Goal: Task Accomplishment & Management: Use online tool/utility

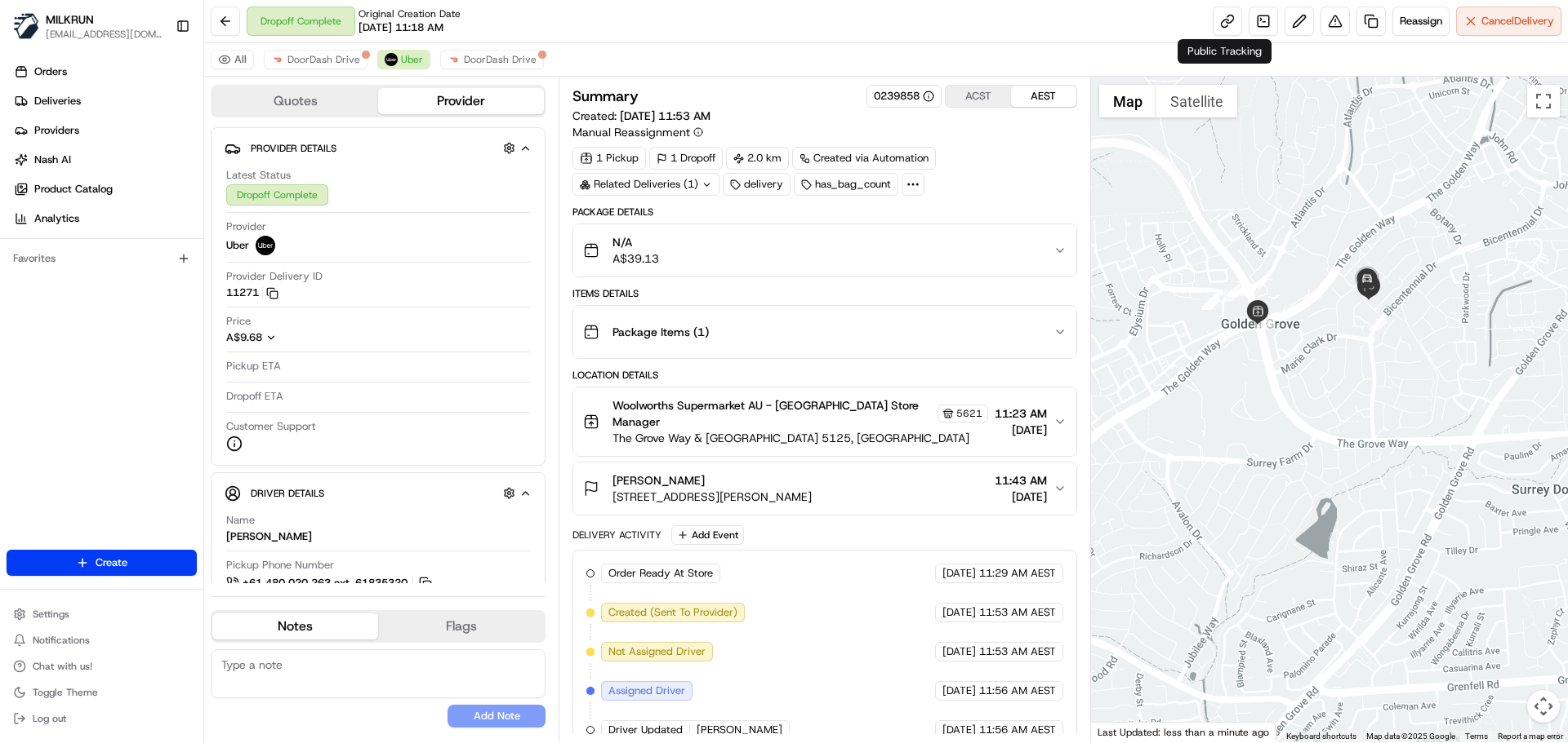
scroll to position [82, 0]
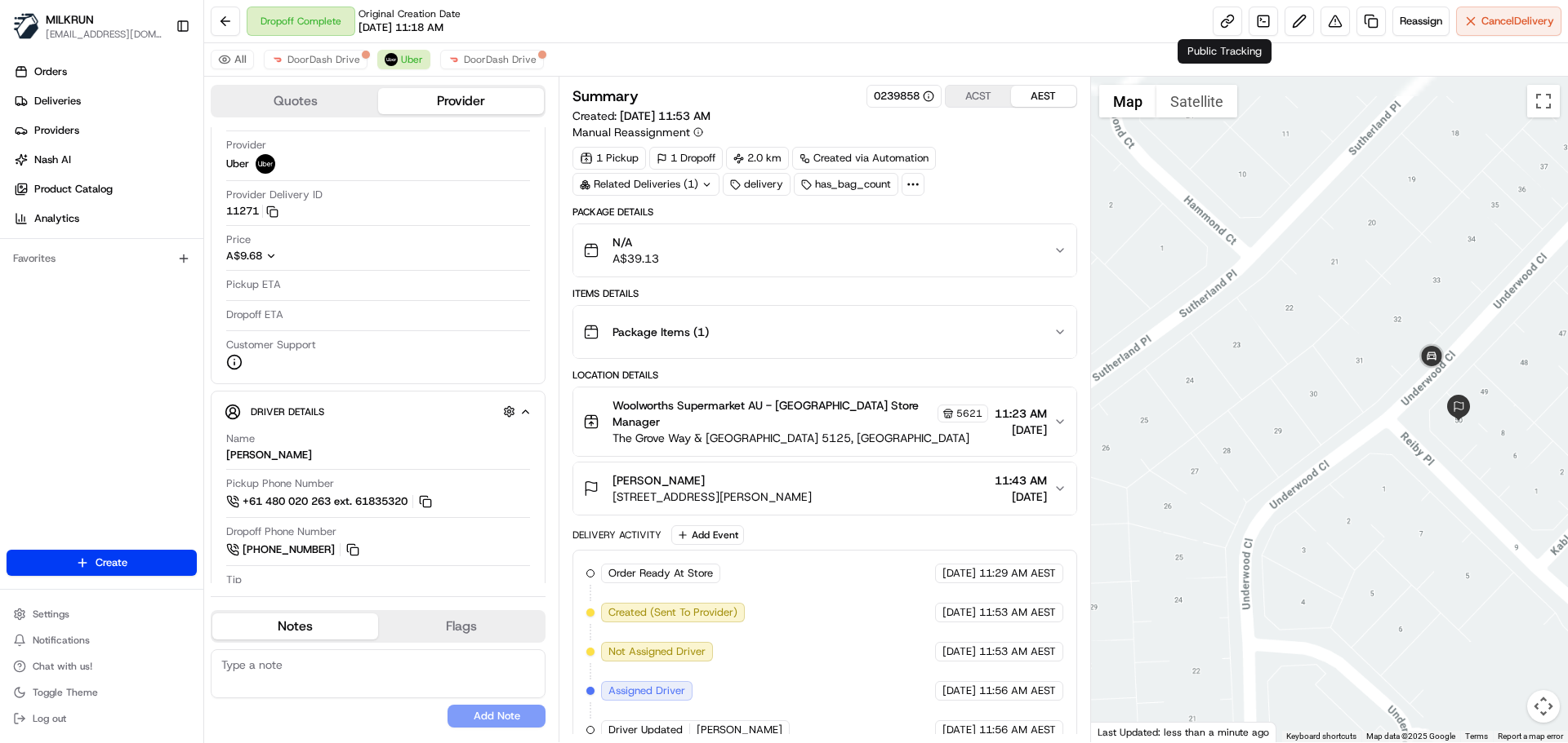
drag, startPoint x: 1415, startPoint y: 376, endPoint x: 1132, endPoint y: 499, distance: 308.6
click at [1132, 499] on div at bounding box center [1329, 410] width 478 height 666
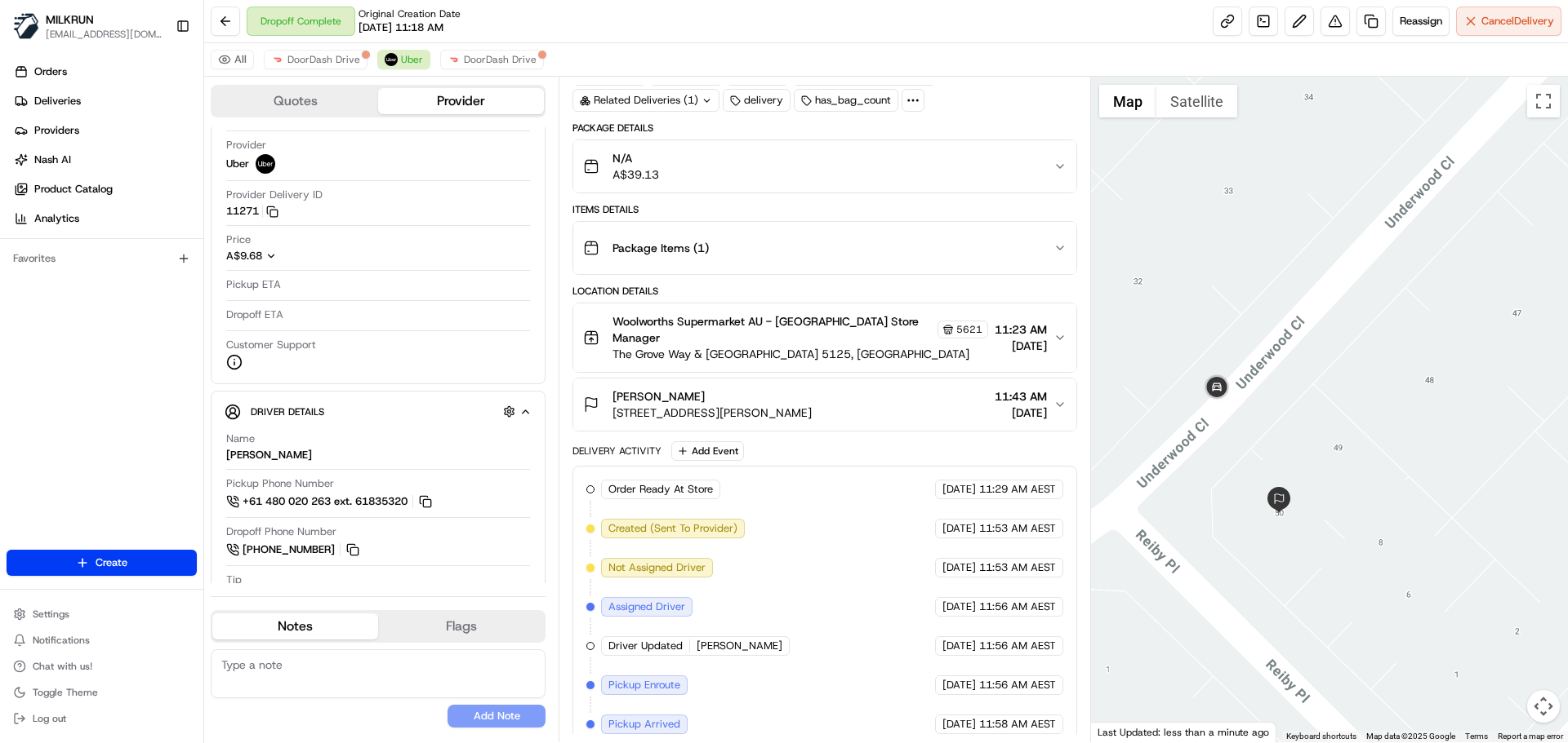
scroll to position [254, 0]
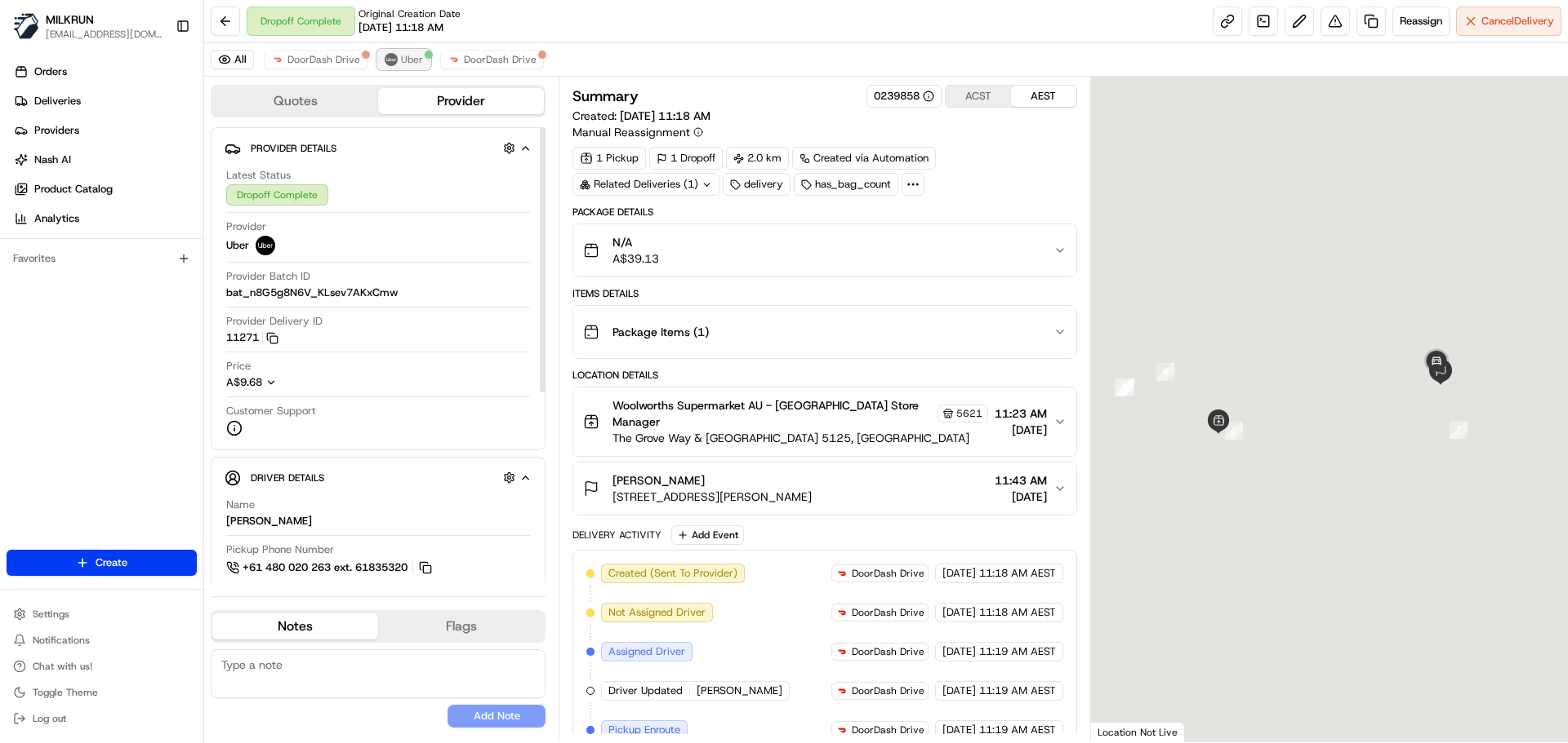
click at [392, 63] on img at bounding box center [391, 60] width 13 height 13
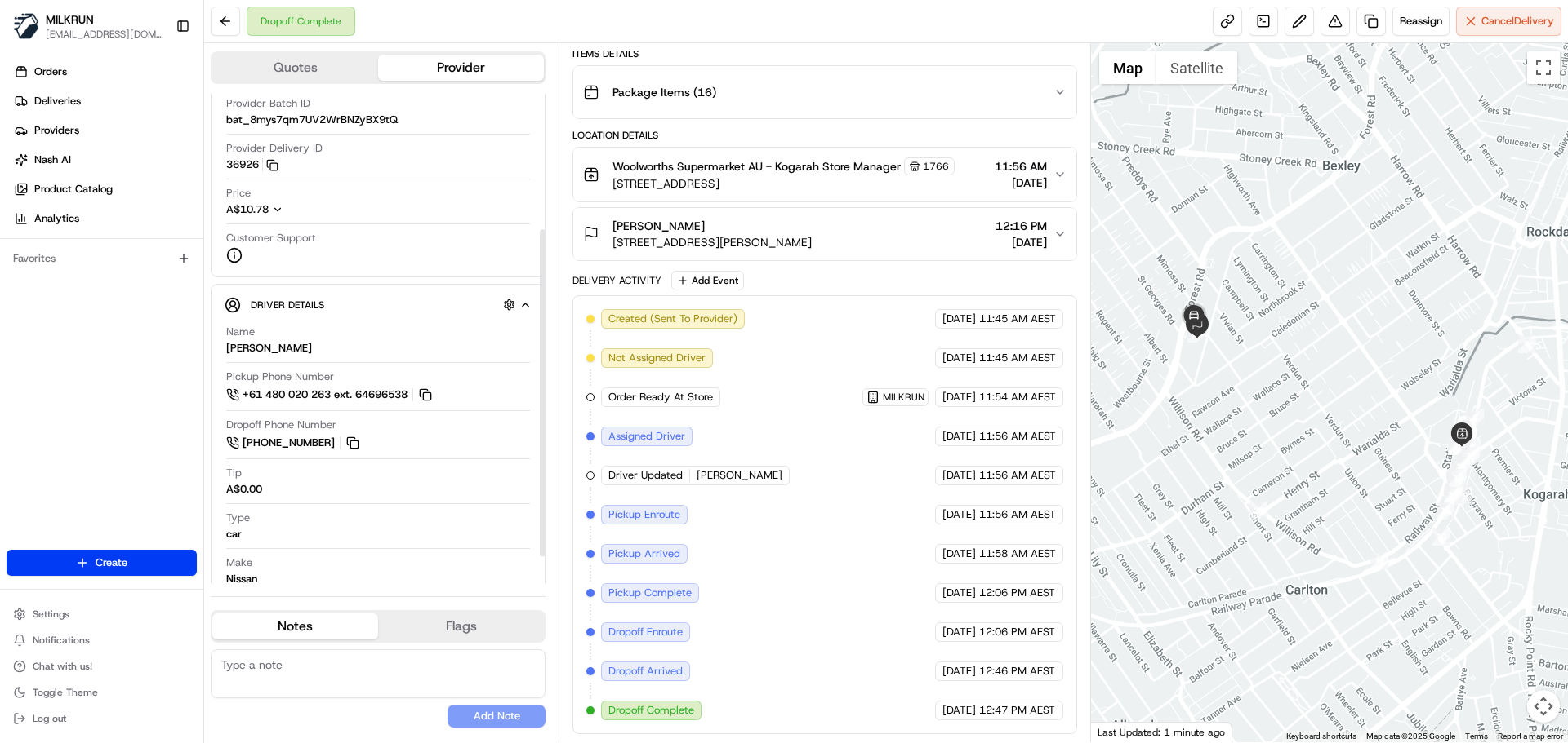
scroll to position [243, 0]
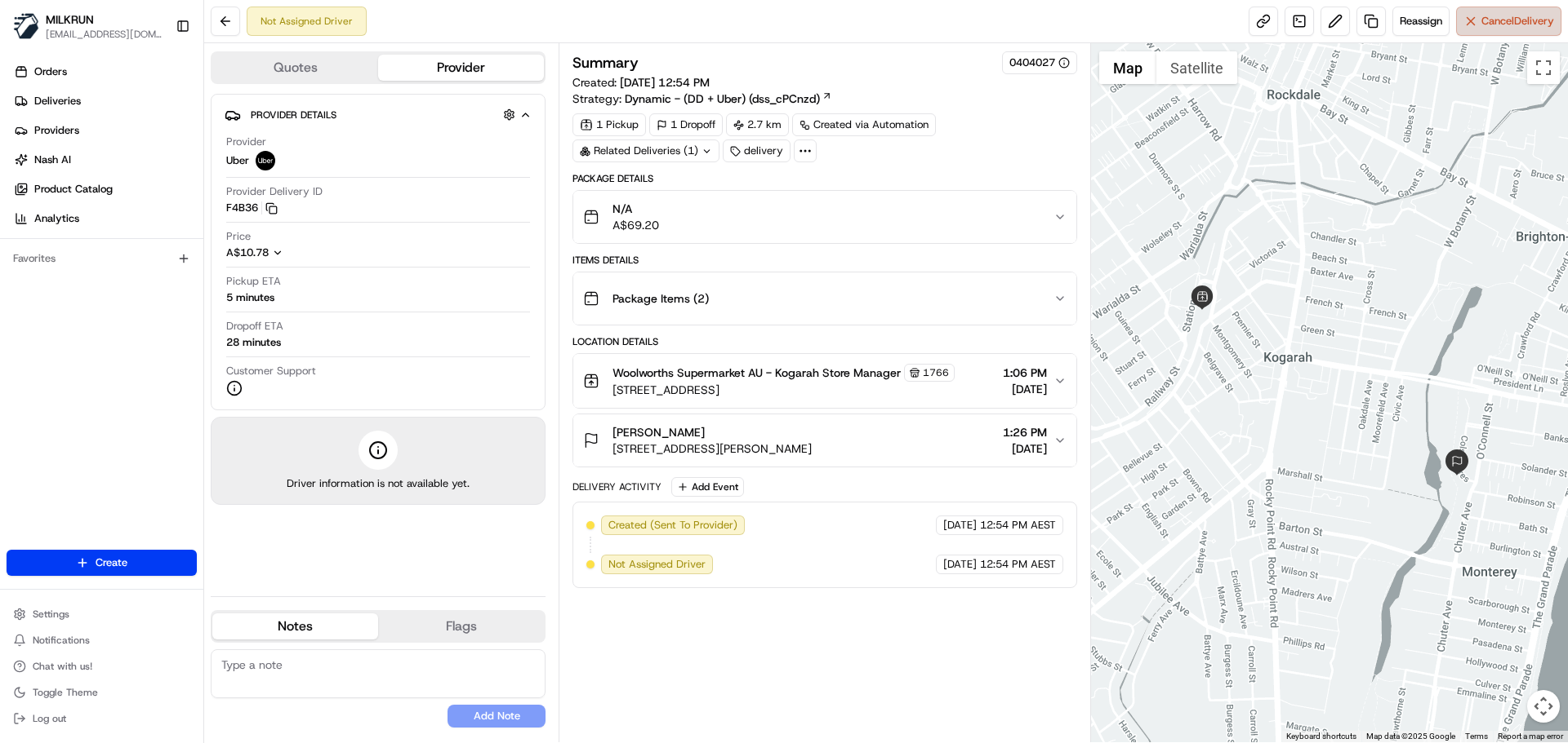
click at [1518, 19] on span "Cancel Delivery" at bounding box center [1517, 21] width 72 height 14
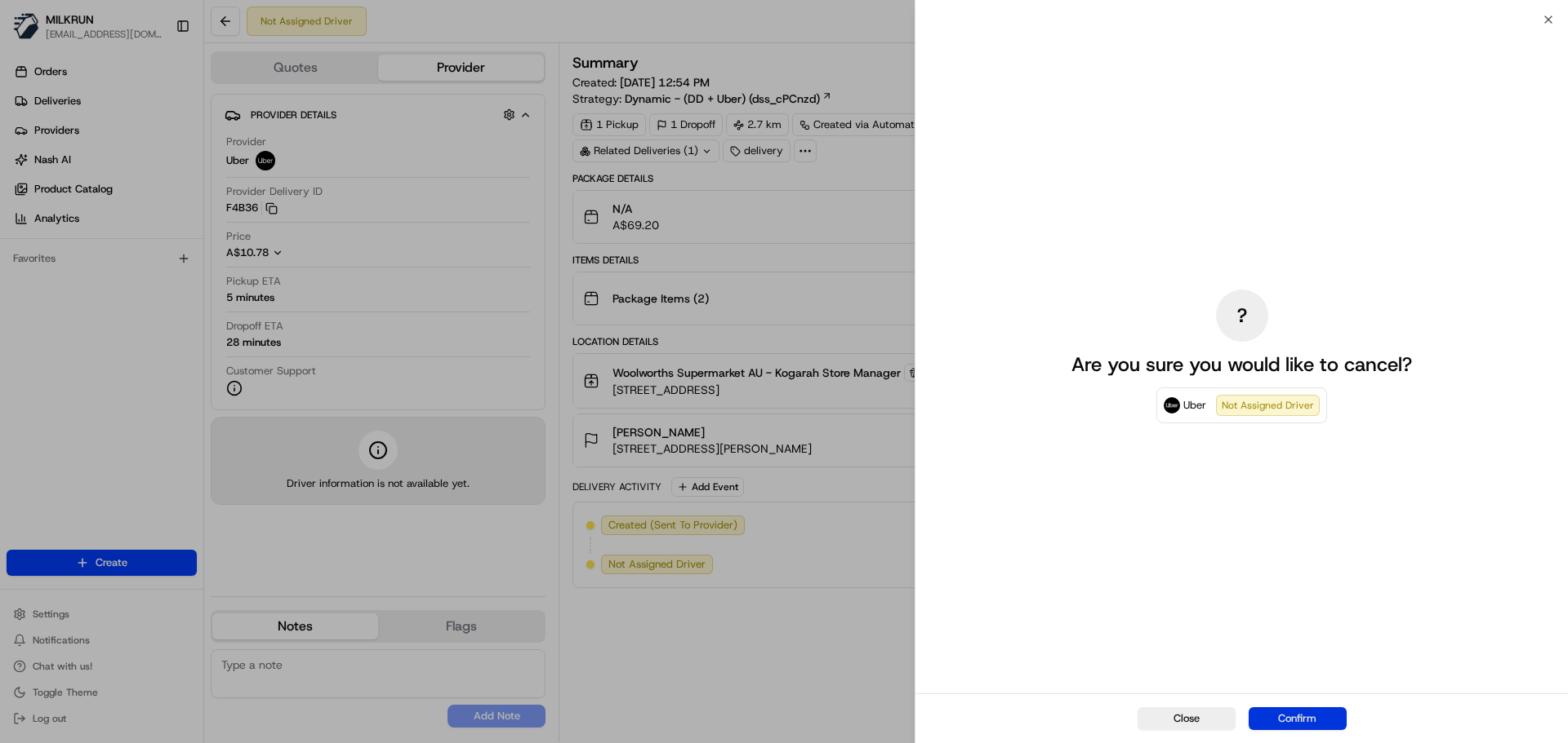
click at [1271, 717] on button "Confirm" at bounding box center [1297, 719] width 98 height 23
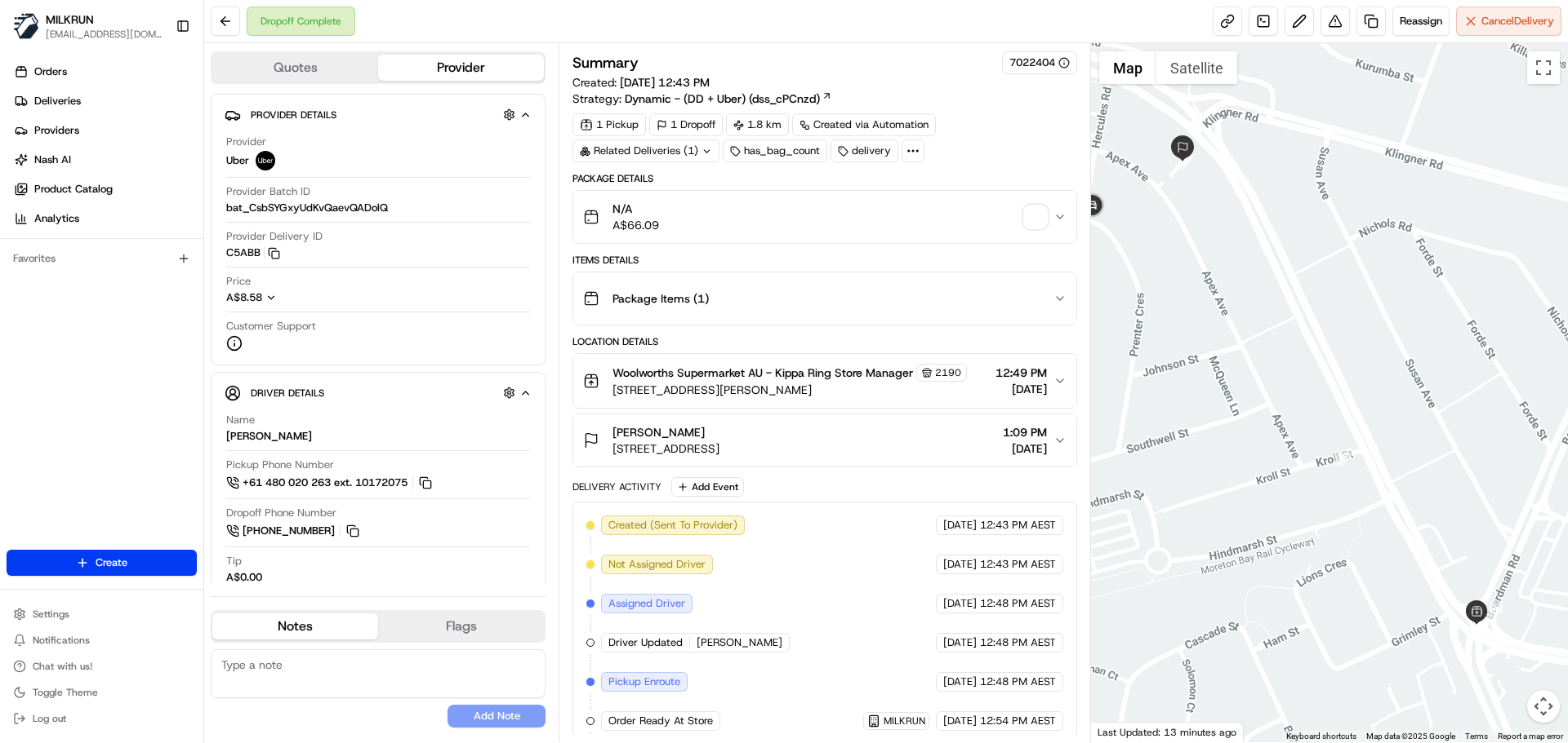
click at [1046, 216] on span "button" at bounding box center [1035, 217] width 23 height 23
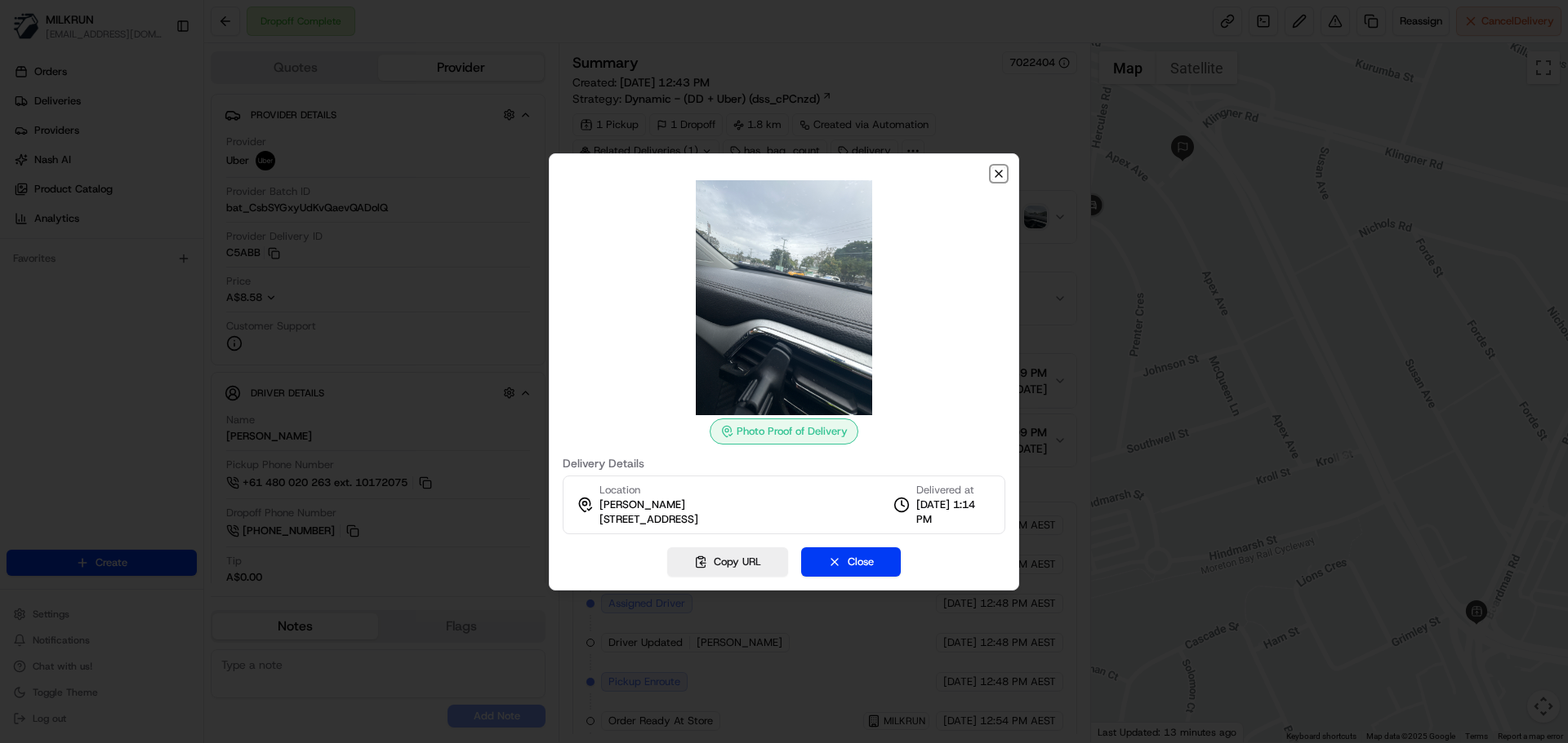
click at [1003, 173] on icon "button" at bounding box center [999, 174] width 13 height 13
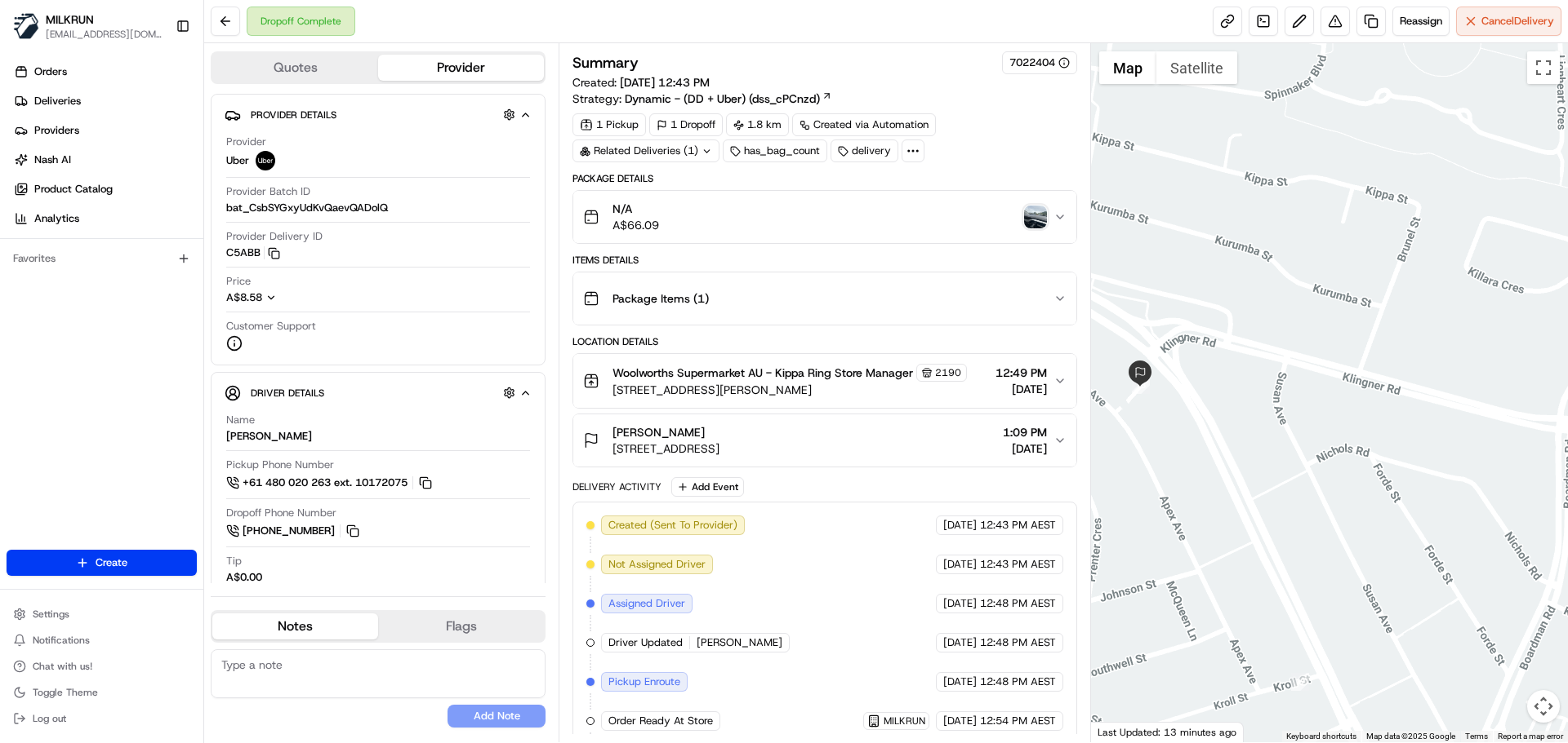
drag, startPoint x: 1567, startPoint y: 754, endPoint x: 1450, endPoint y: 629, distance: 171.2
click at [1450, 629] on div at bounding box center [1329, 392] width 478 height 699
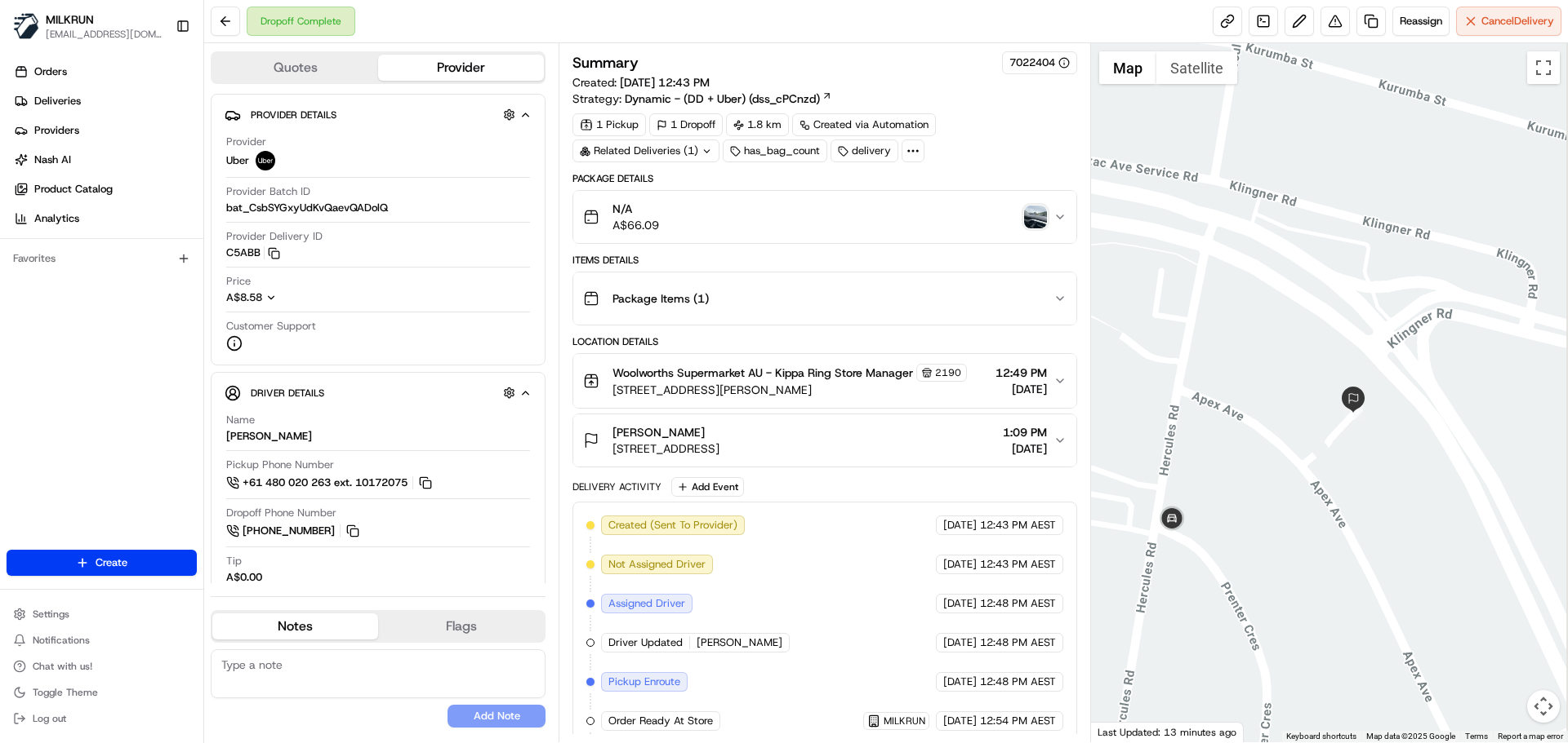
drag, startPoint x: 1334, startPoint y: 492, endPoint x: 1304, endPoint y: 460, distance: 43.9
click at [1304, 460] on div at bounding box center [1329, 392] width 478 height 699
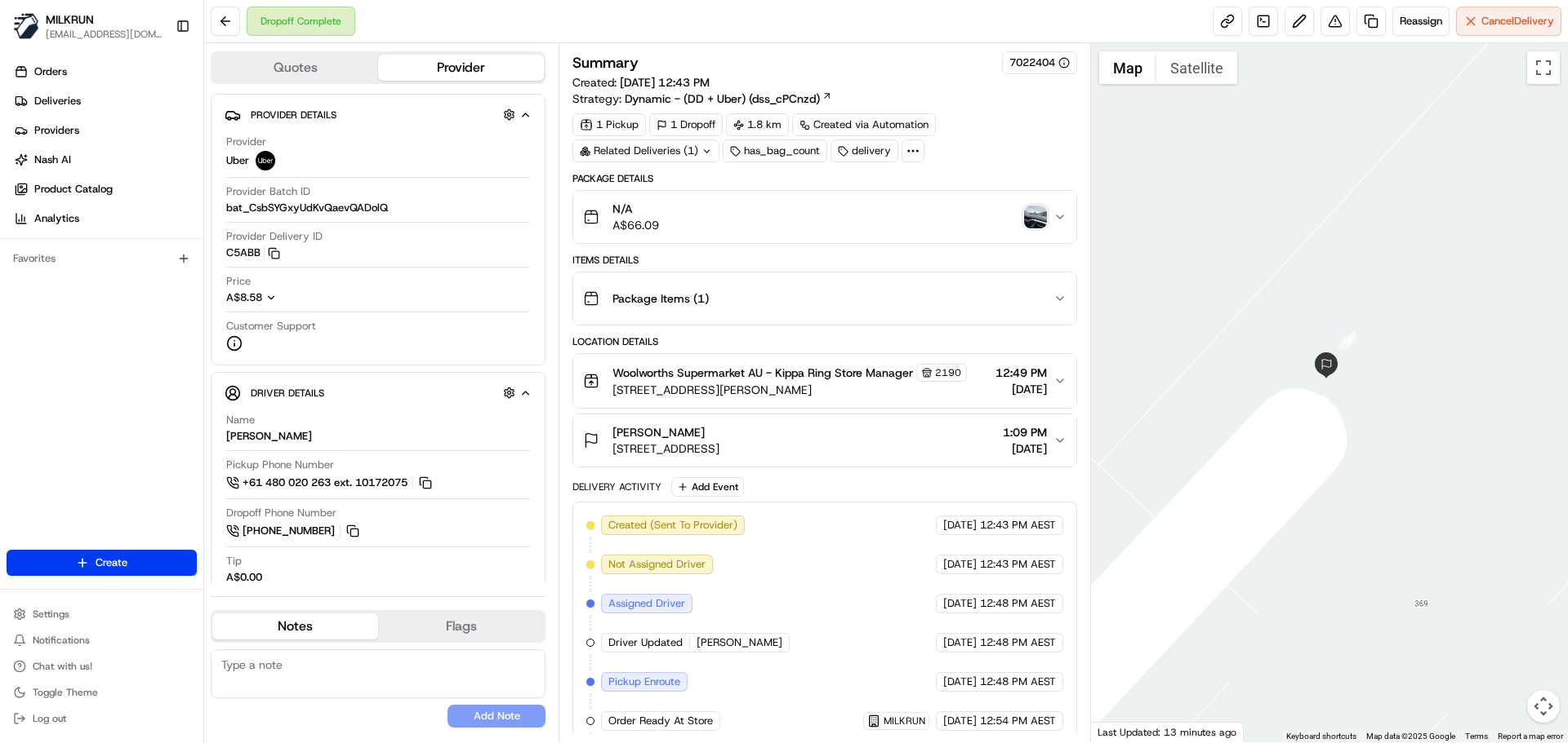
click at [865, 432] on div "Jodie kriznar 21/7 Apex Ave, Kippa-Ring, QLD 4021, AU 1:09 PM 20/08/2025" at bounding box center [818, 440] width 470 height 32
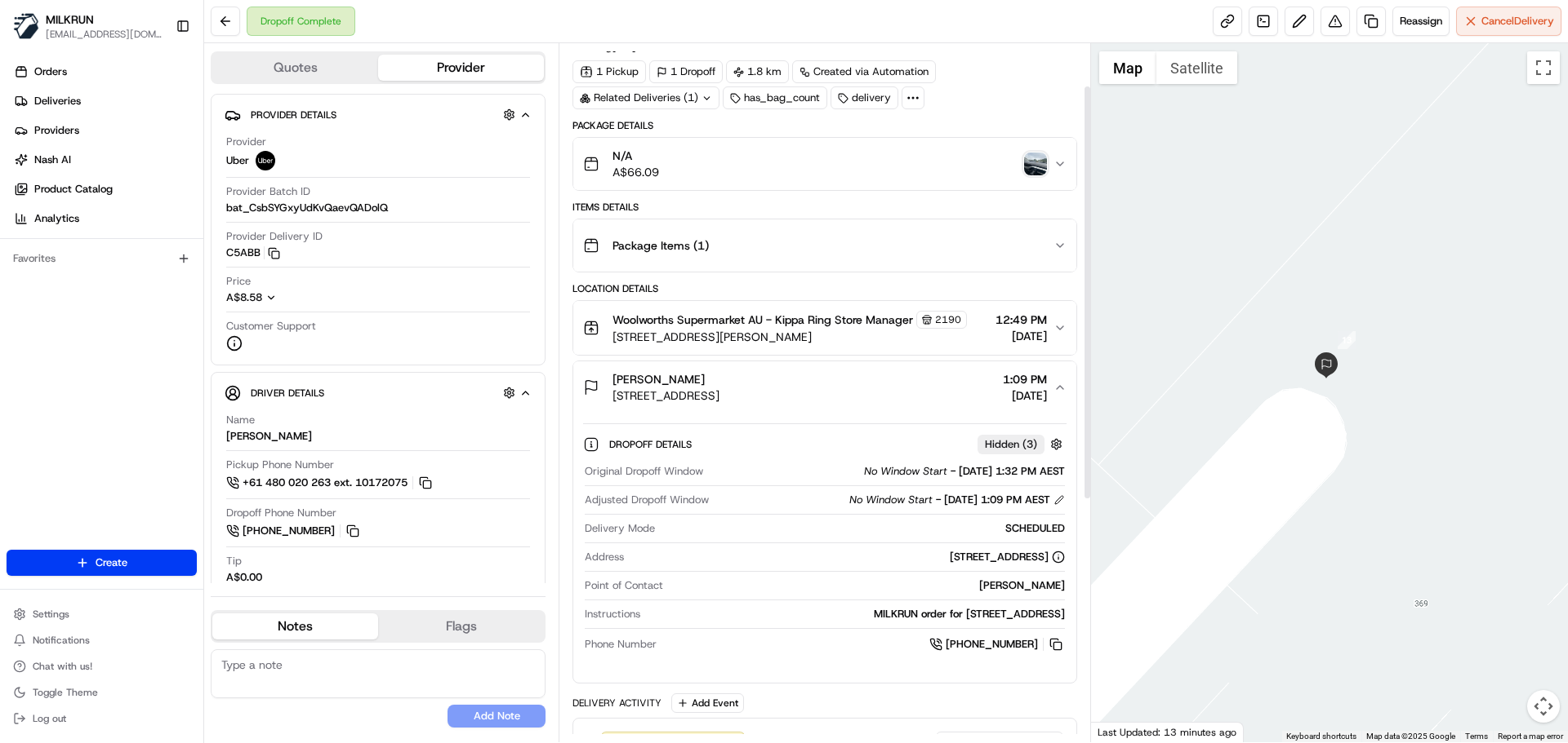
scroll to position [82, 0]
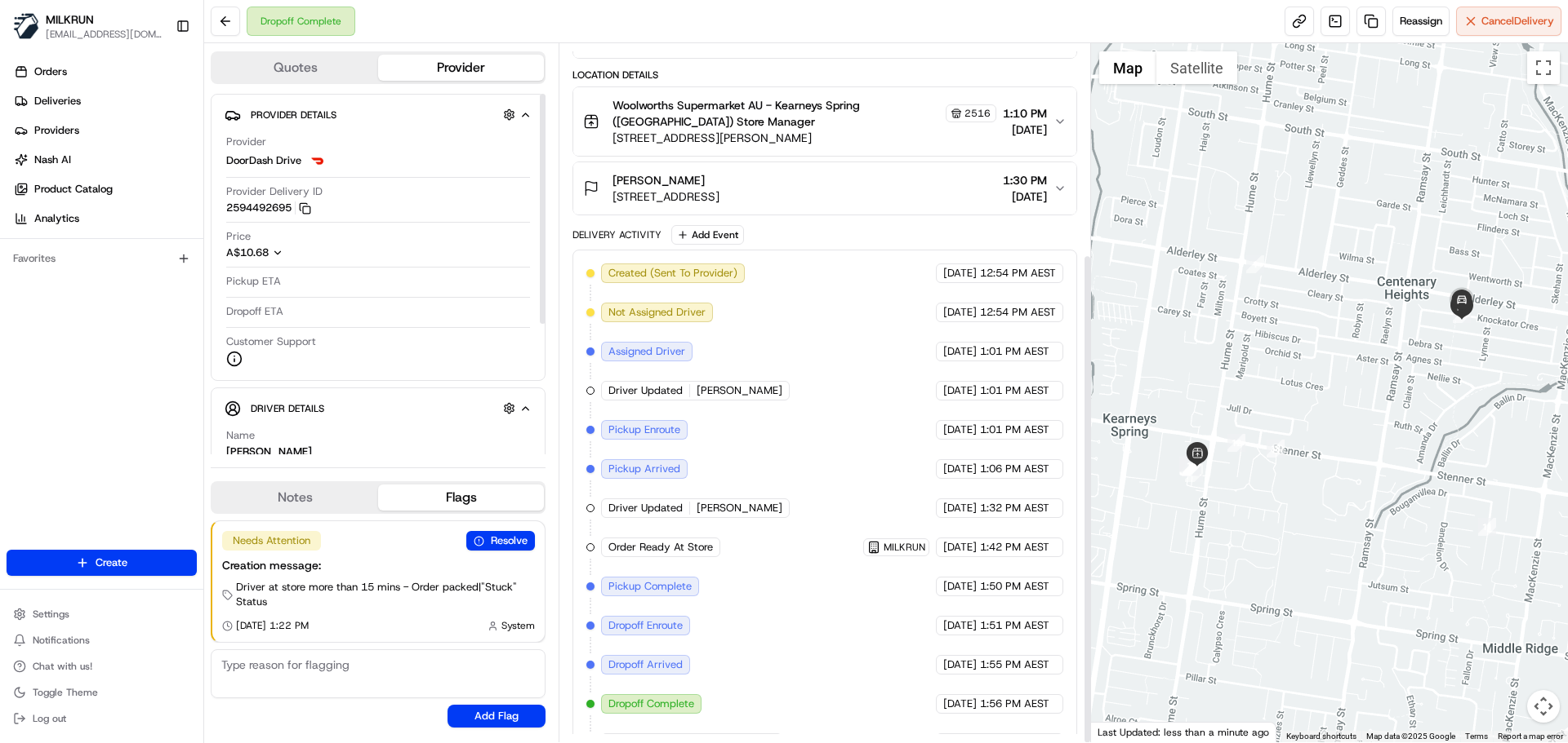
scroll to position [299, 0]
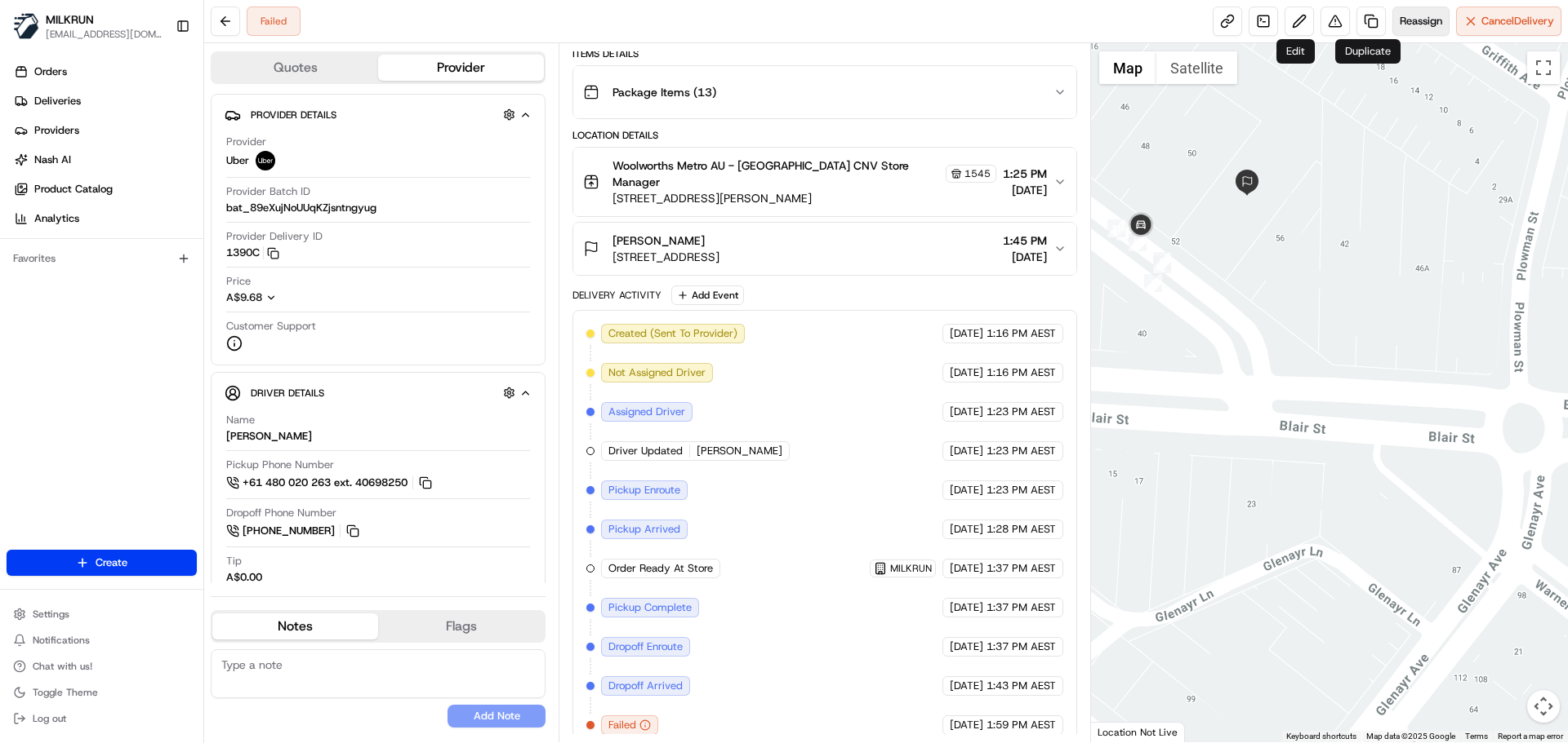
click at [1427, 19] on span "Reassign" at bounding box center [1420, 21] width 43 height 14
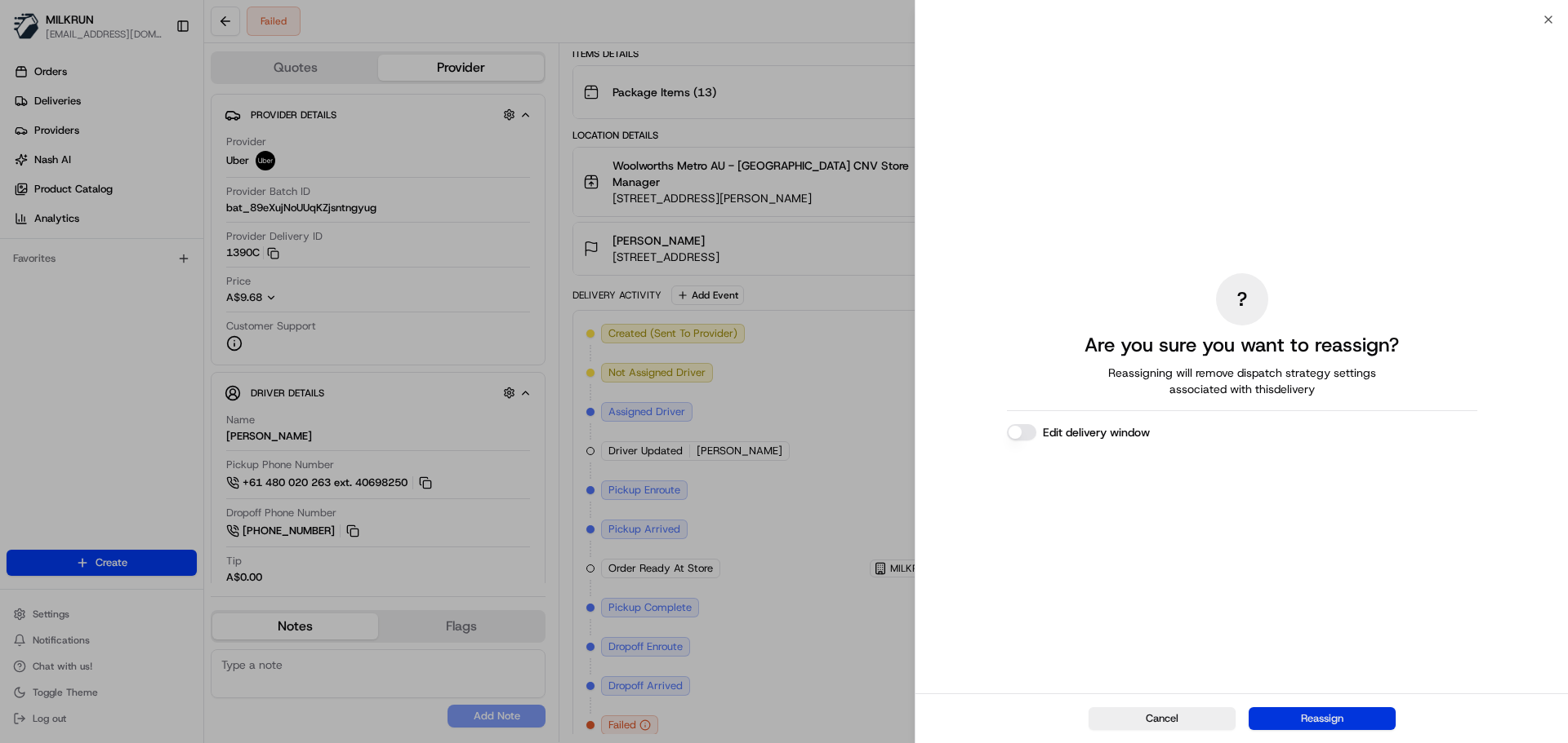
click at [1291, 722] on button "Reassign" at bounding box center [1322, 719] width 147 height 23
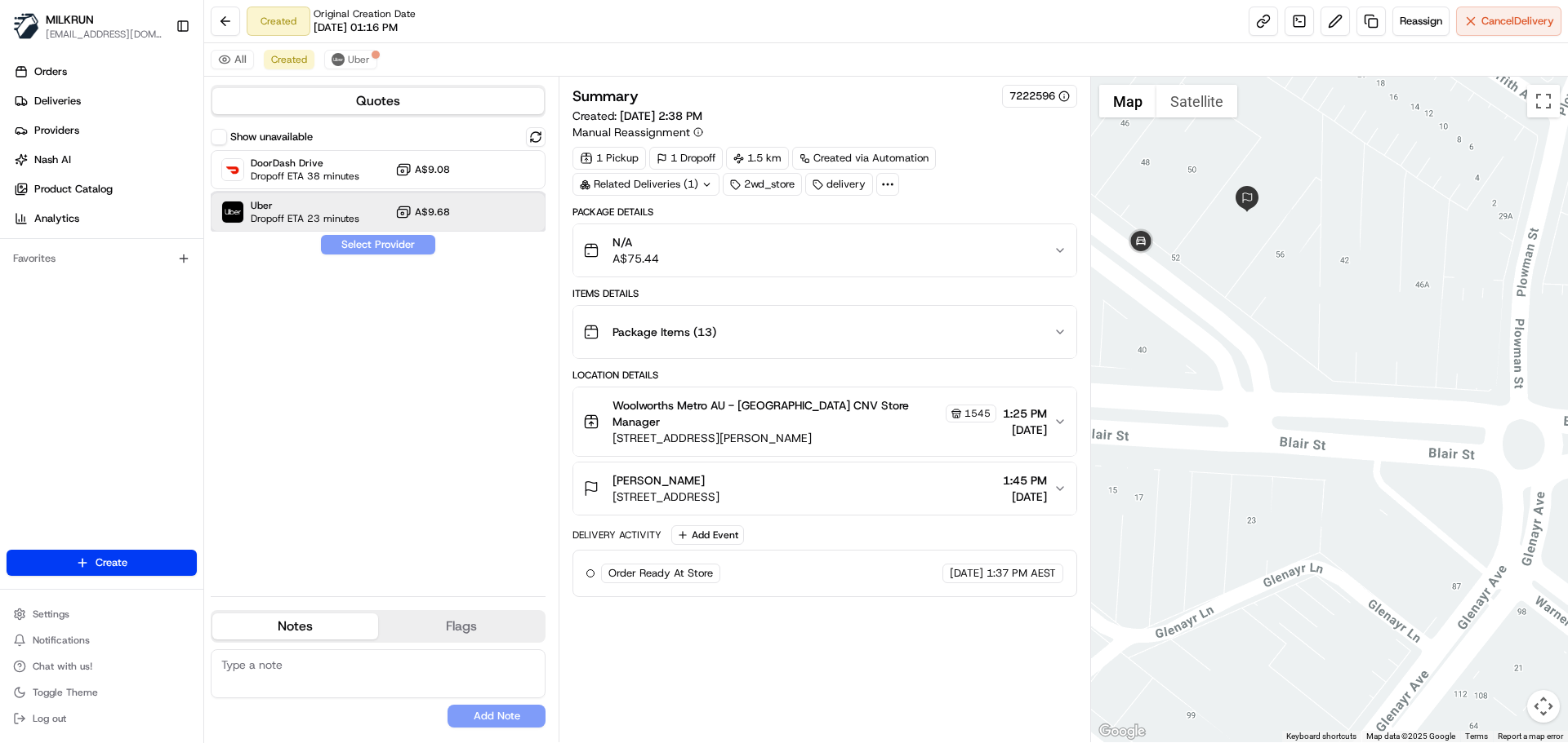
click at [470, 211] on div "Uber Dropoff ETA 23 minutes A$9.68" at bounding box center [377, 211] width 335 height 39
click at [399, 253] on button "Assign Provider" at bounding box center [378, 245] width 116 height 20
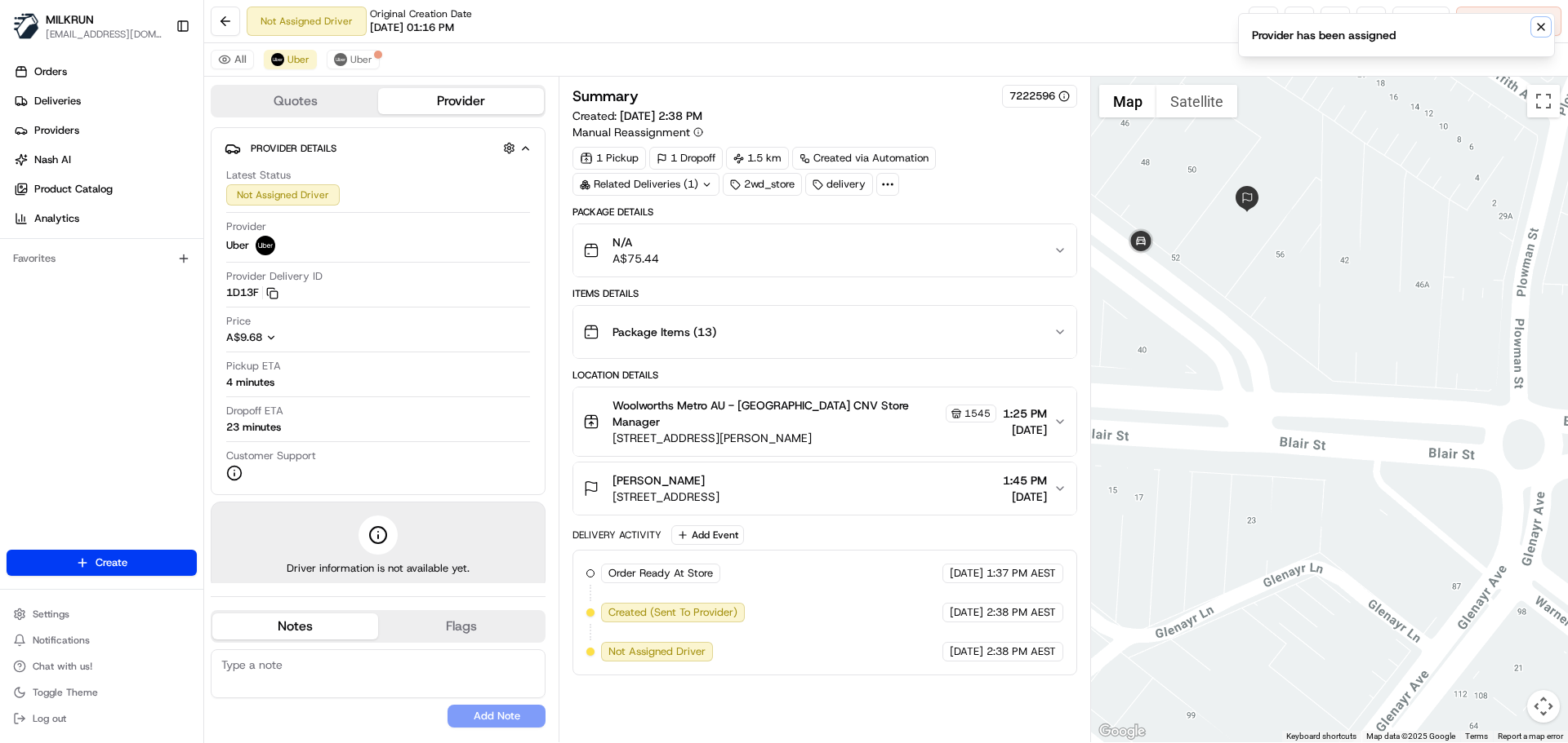
click at [1541, 27] on icon "Notifications (F8)" at bounding box center [1540, 27] width 7 height 7
click at [1249, 29] on link at bounding box center [1263, 21] width 30 height 30
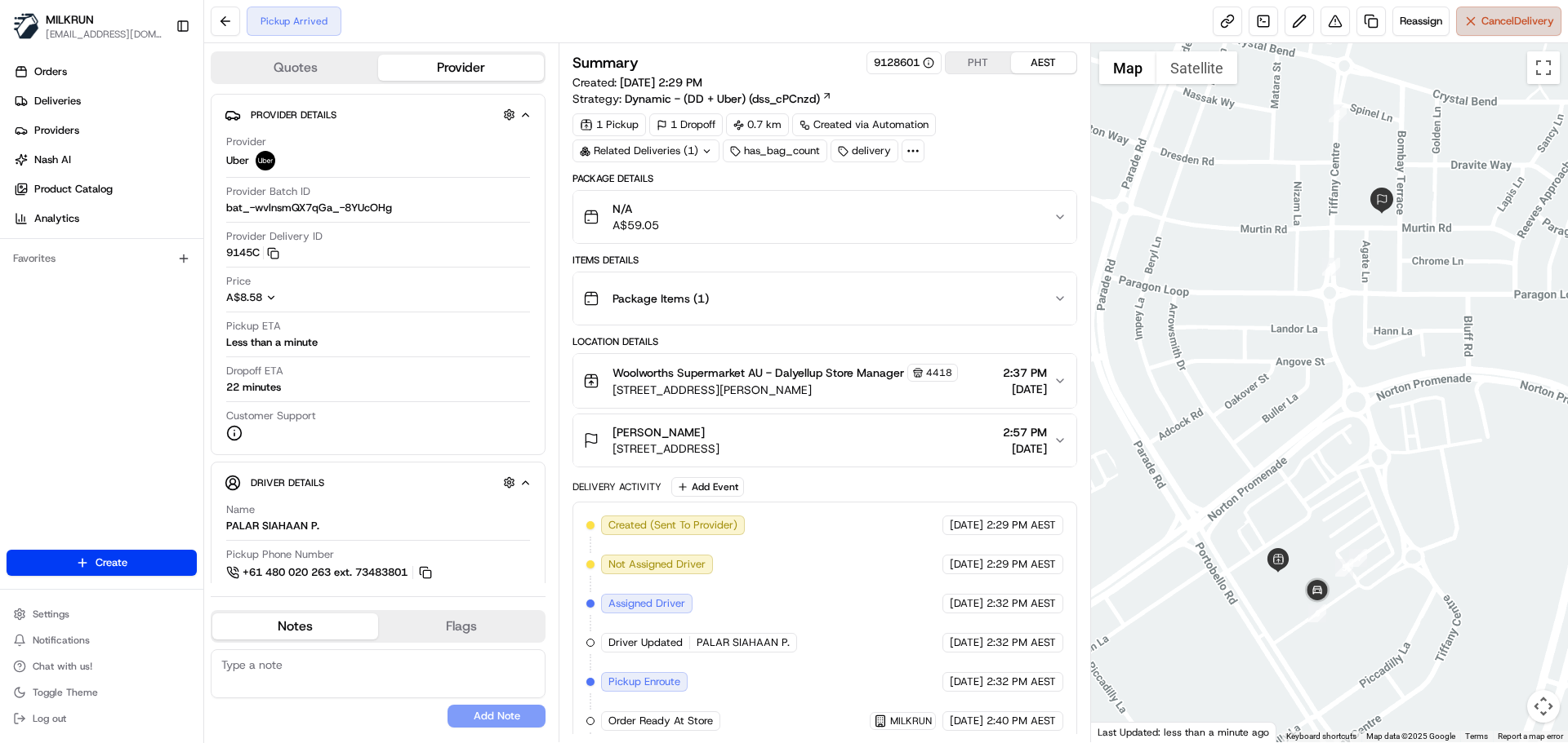
click at [1500, 16] on span "Cancel Delivery" at bounding box center [1517, 21] width 72 height 14
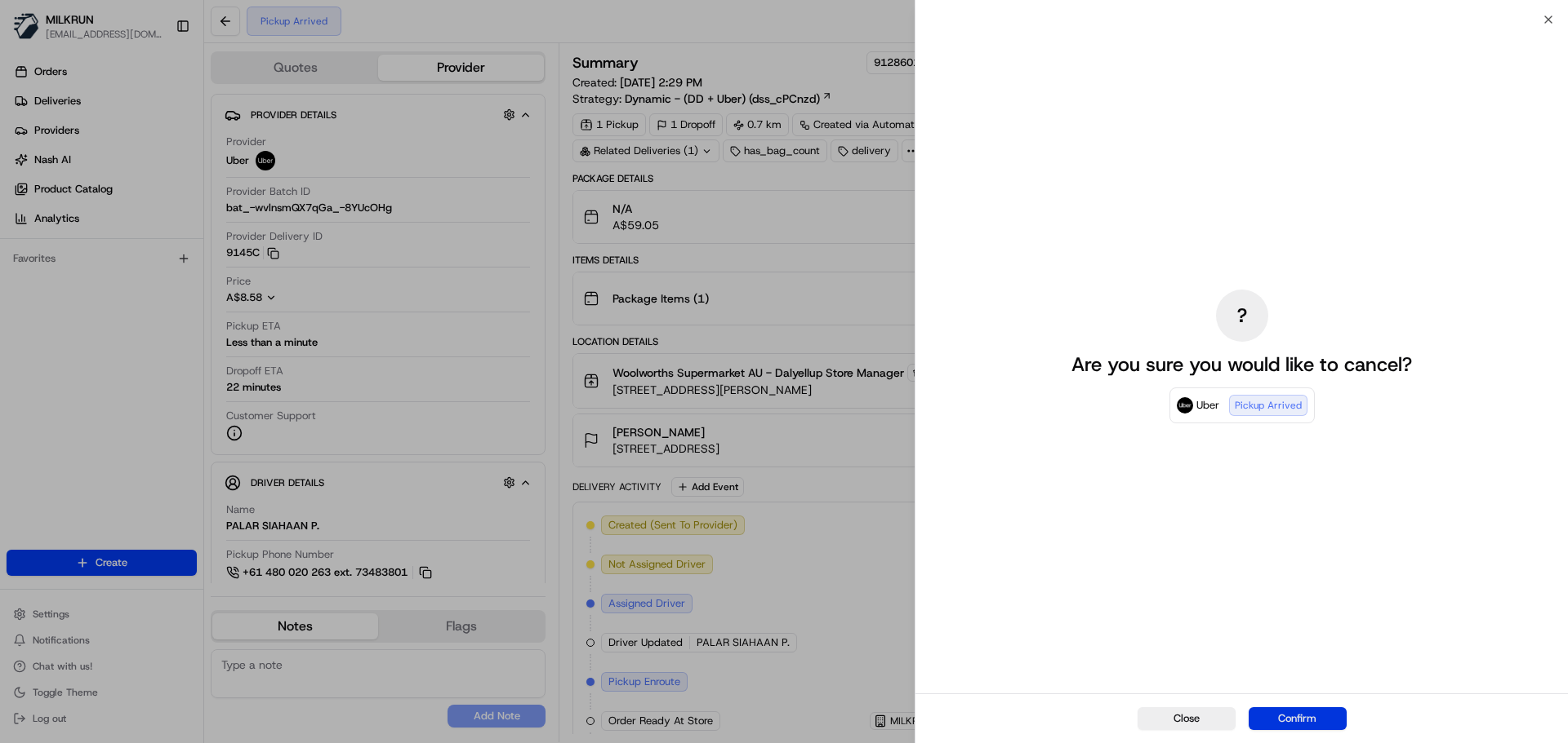
click at [1305, 709] on button "Confirm" at bounding box center [1297, 719] width 98 height 23
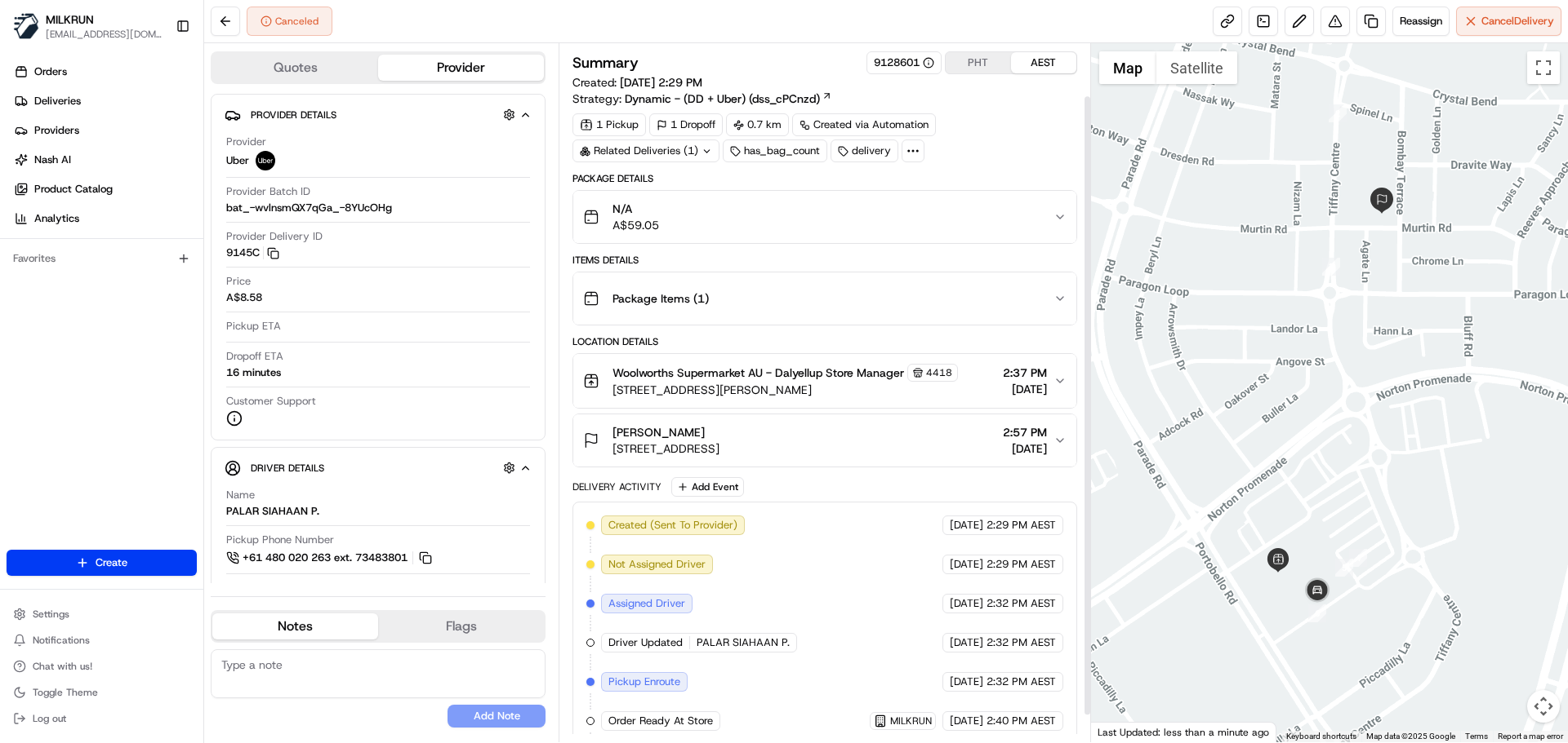
scroll to position [89, 0]
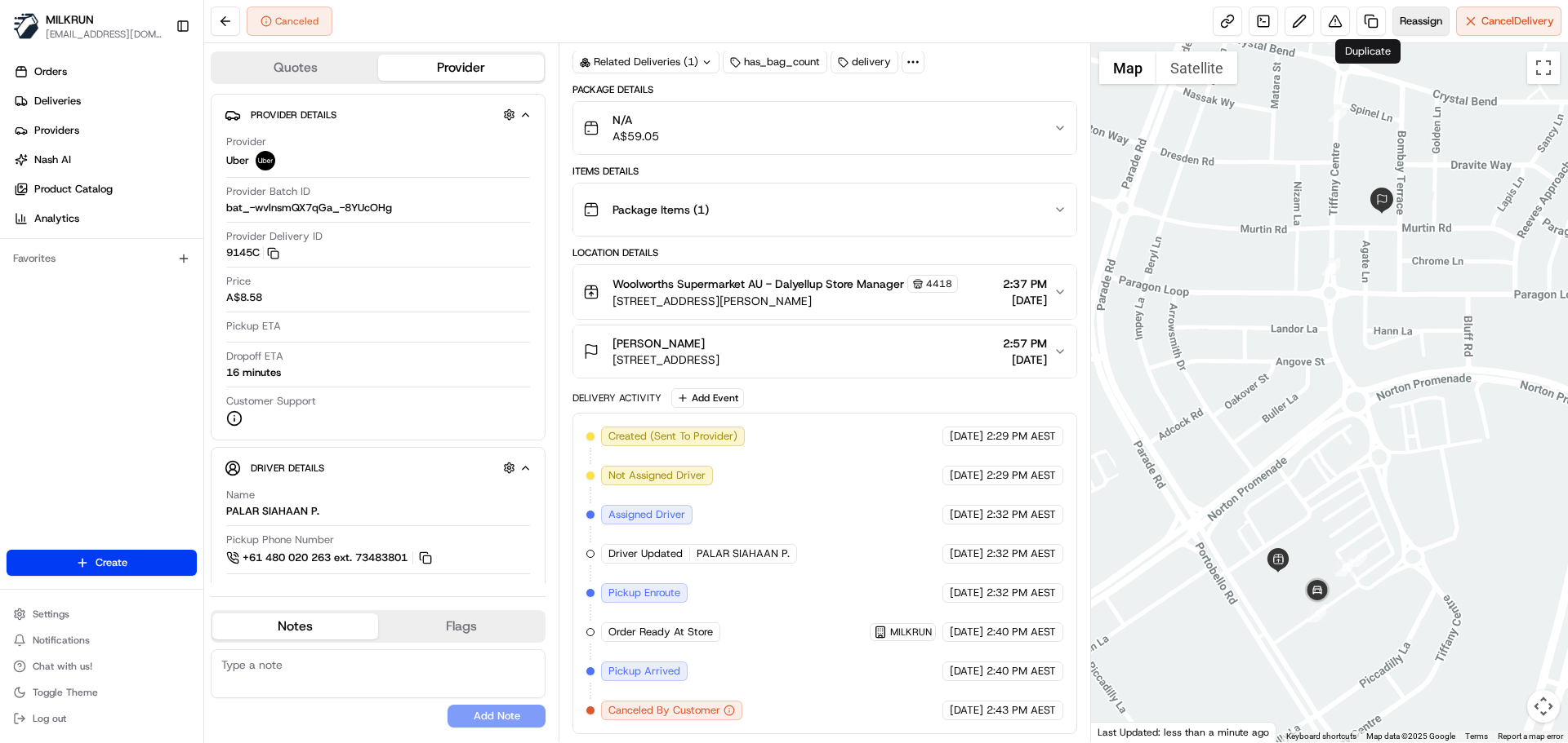
click at [1393, 27] on button "Reassign" at bounding box center [1421, 21] width 57 height 30
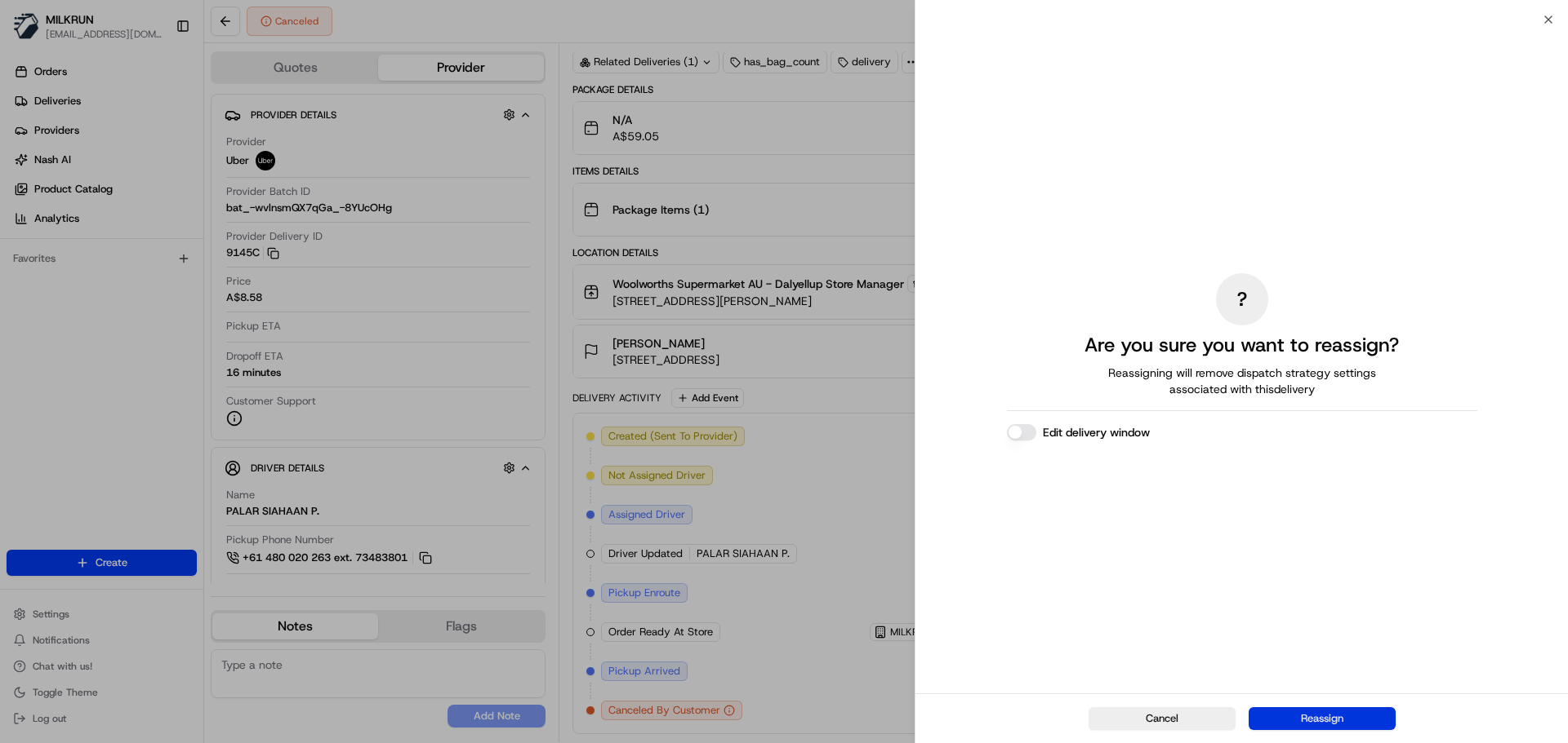
click at [1308, 714] on button "Reassign" at bounding box center [1322, 719] width 147 height 23
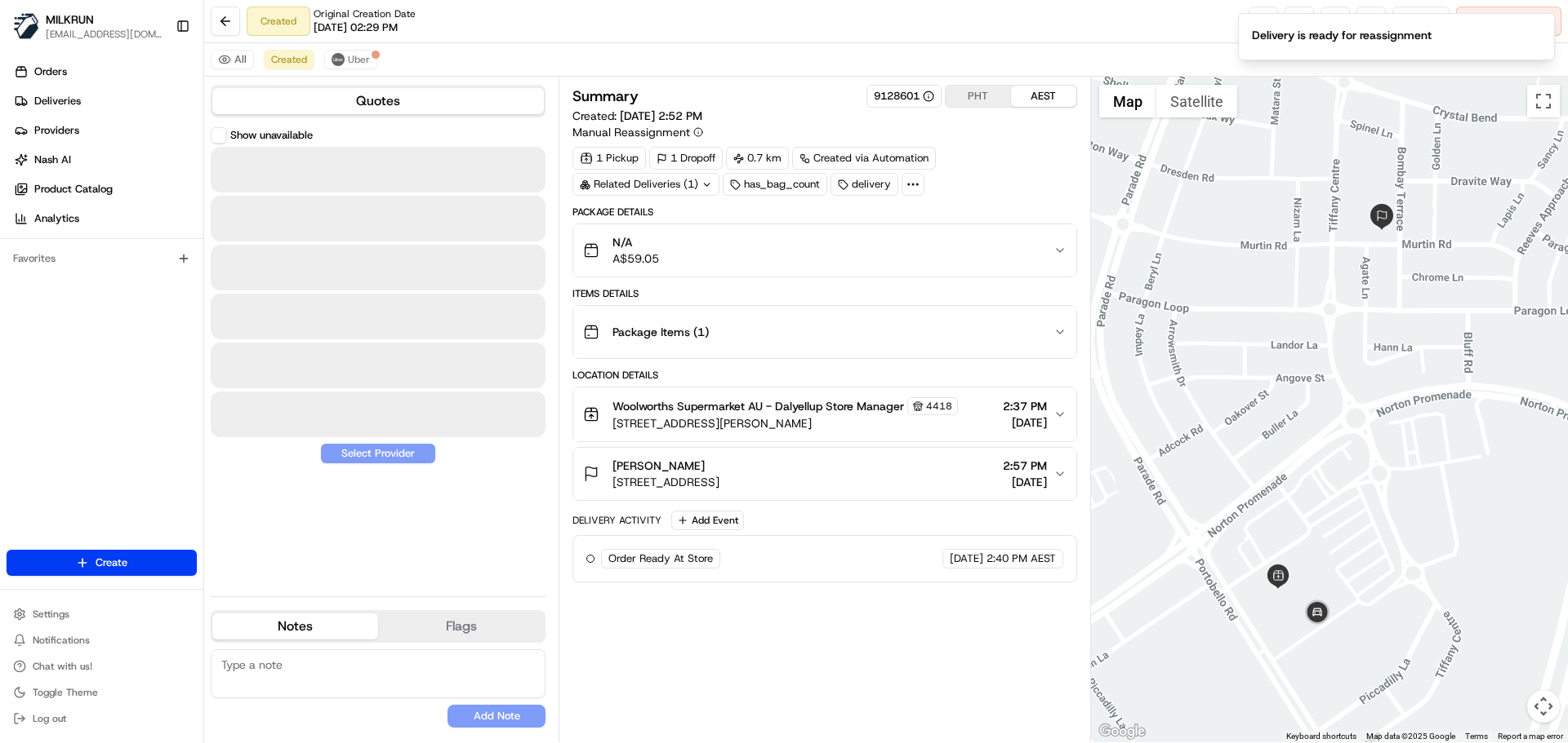
scroll to position [0, 0]
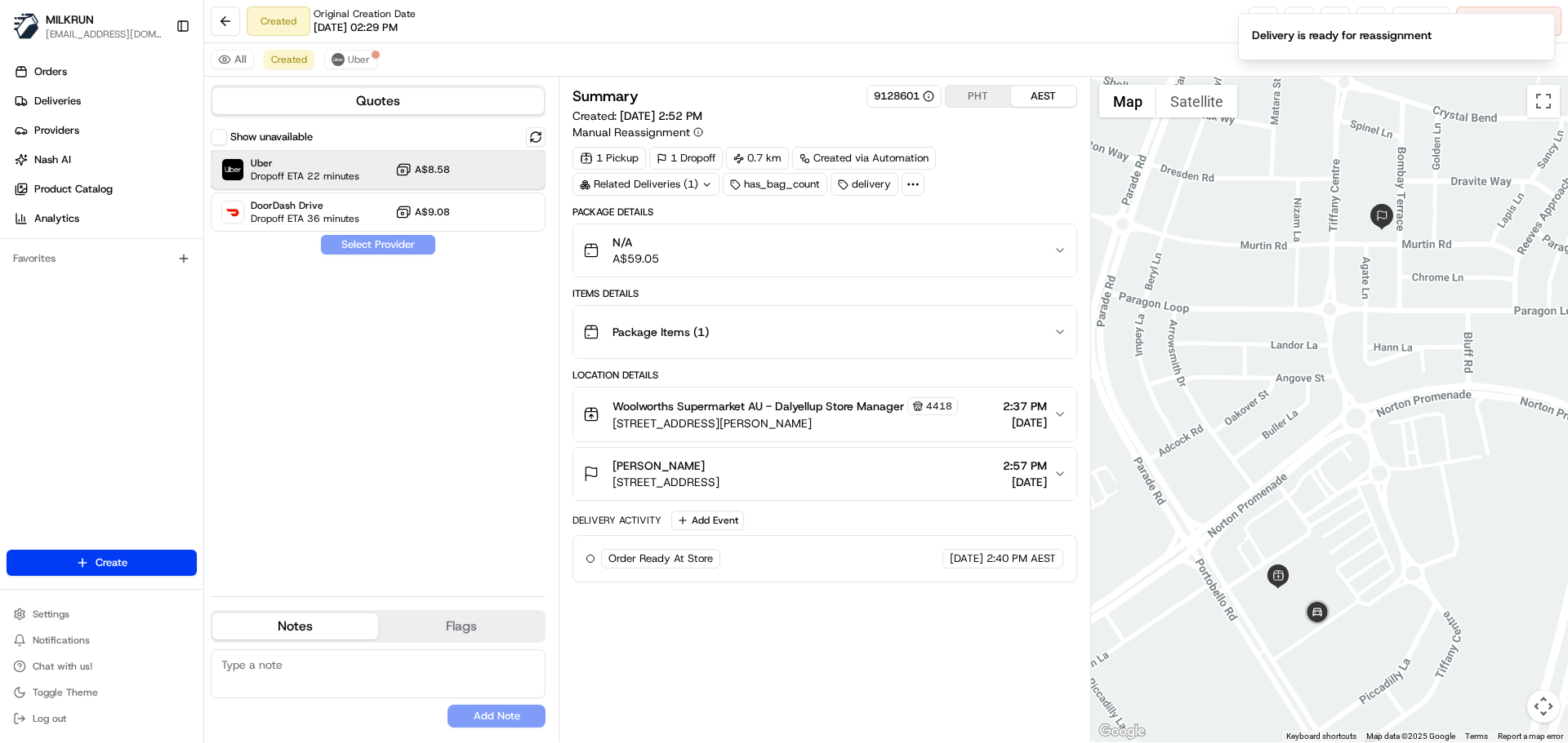
click at [523, 162] on div "Uber Dropoff ETA 22 minutes A$8.58" at bounding box center [377, 170] width 335 height 39
click at [366, 244] on button "Assign Provider" at bounding box center [378, 245] width 116 height 20
